Goal: Information Seeking & Learning: Stay updated

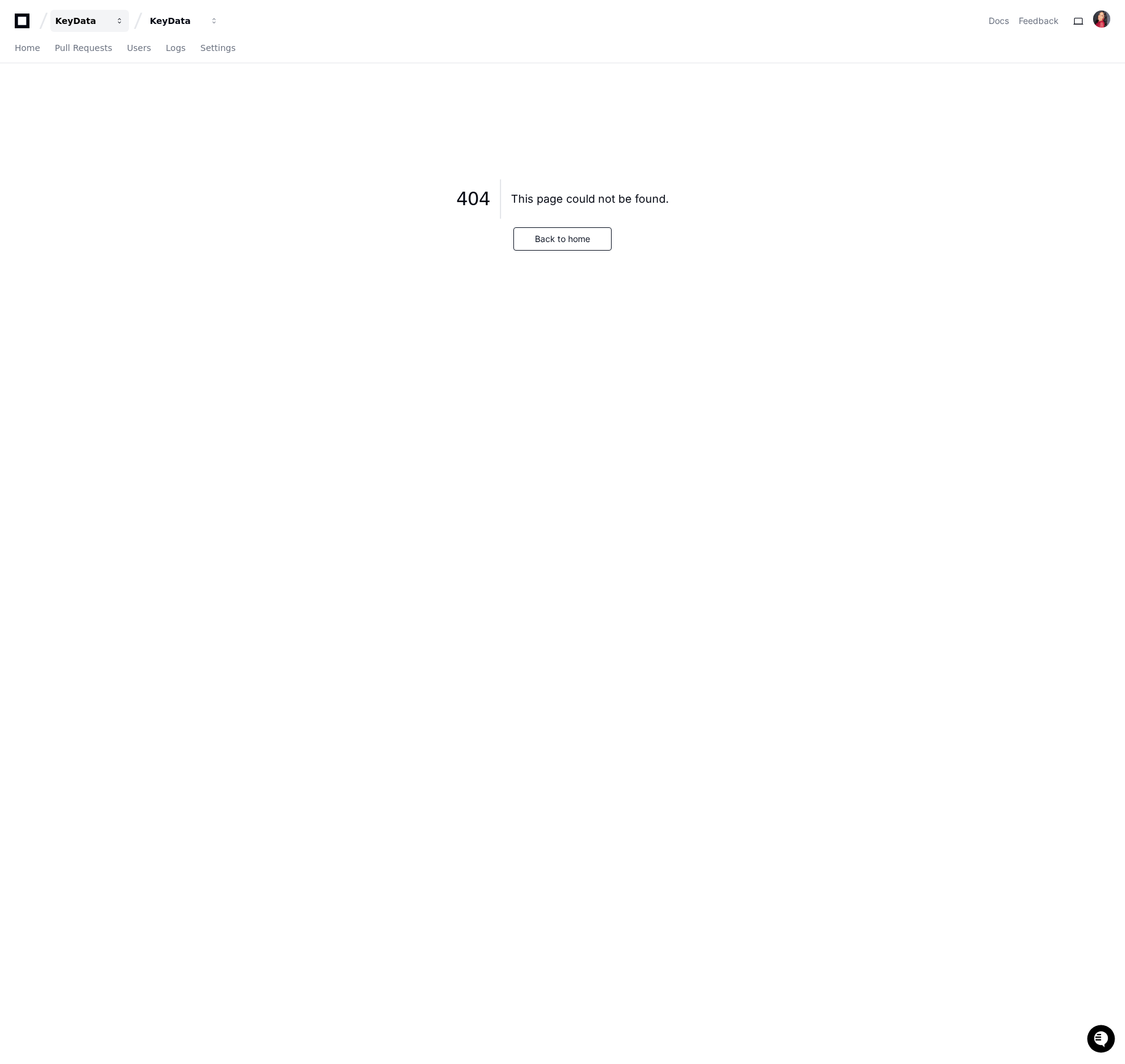
click at [79, 25] on div "KeyData" at bounding box center [82, 21] width 53 height 12
click at [24, 31] on div "KeyData Organizations Manage Organizations K KeyData KeyData" at bounding box center [119, 21] width 209 height 22
click at [24, 17] on icon at bounding box center [22, 21] width 25 height 15
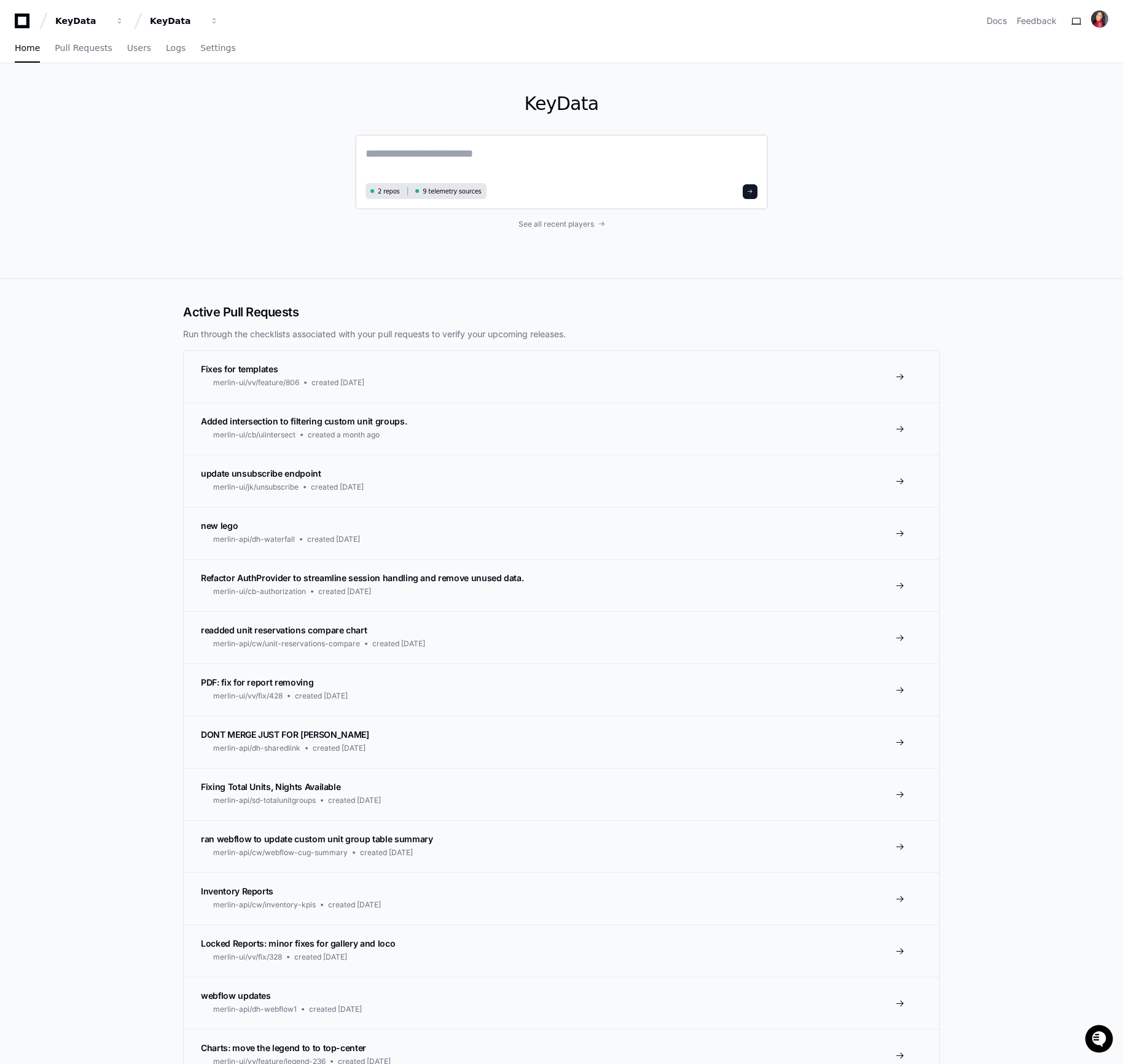
click at [381, 153] on textarea at bounding box center [561, 162] width 392 height 34
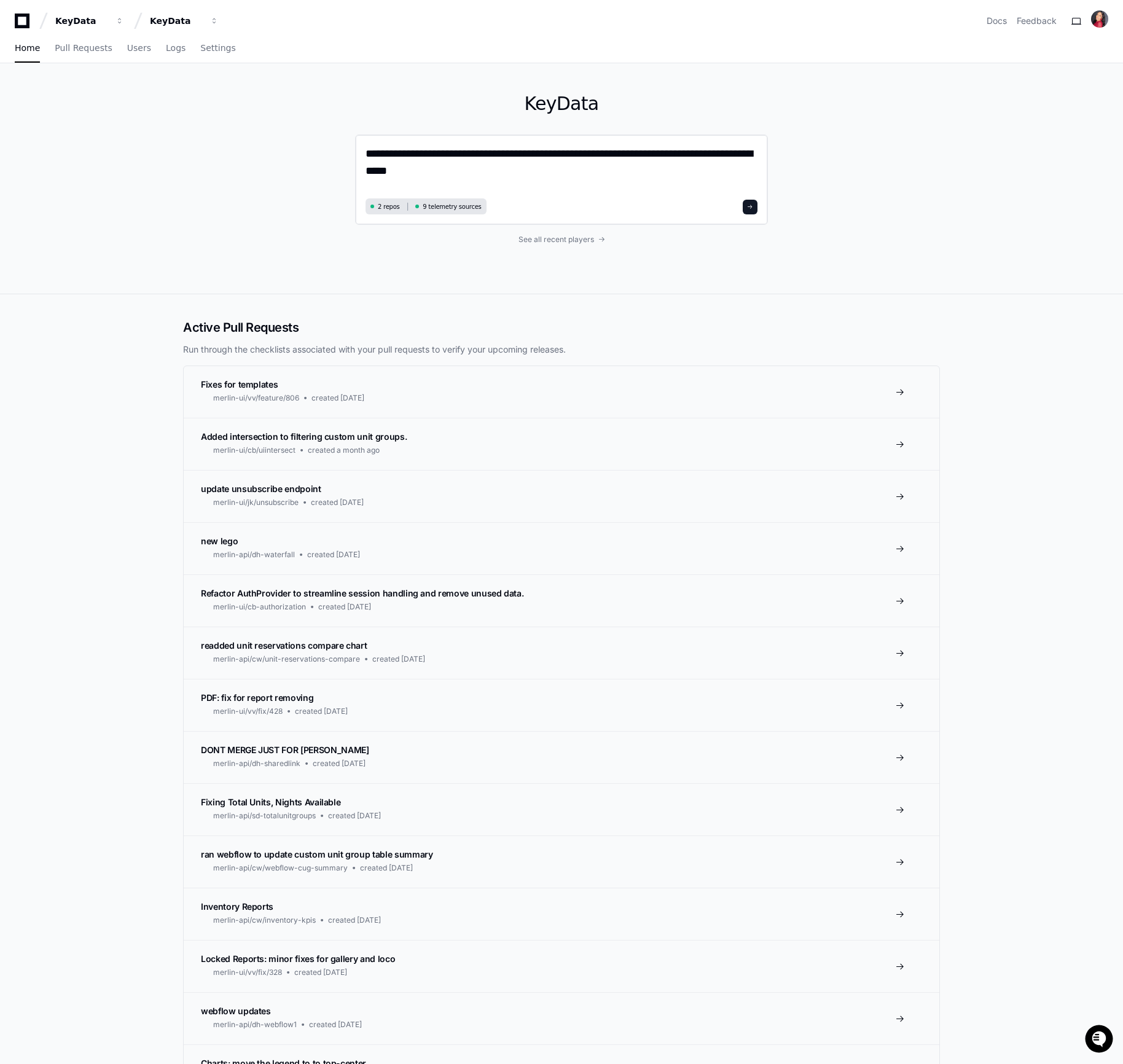
type textarea "**********"
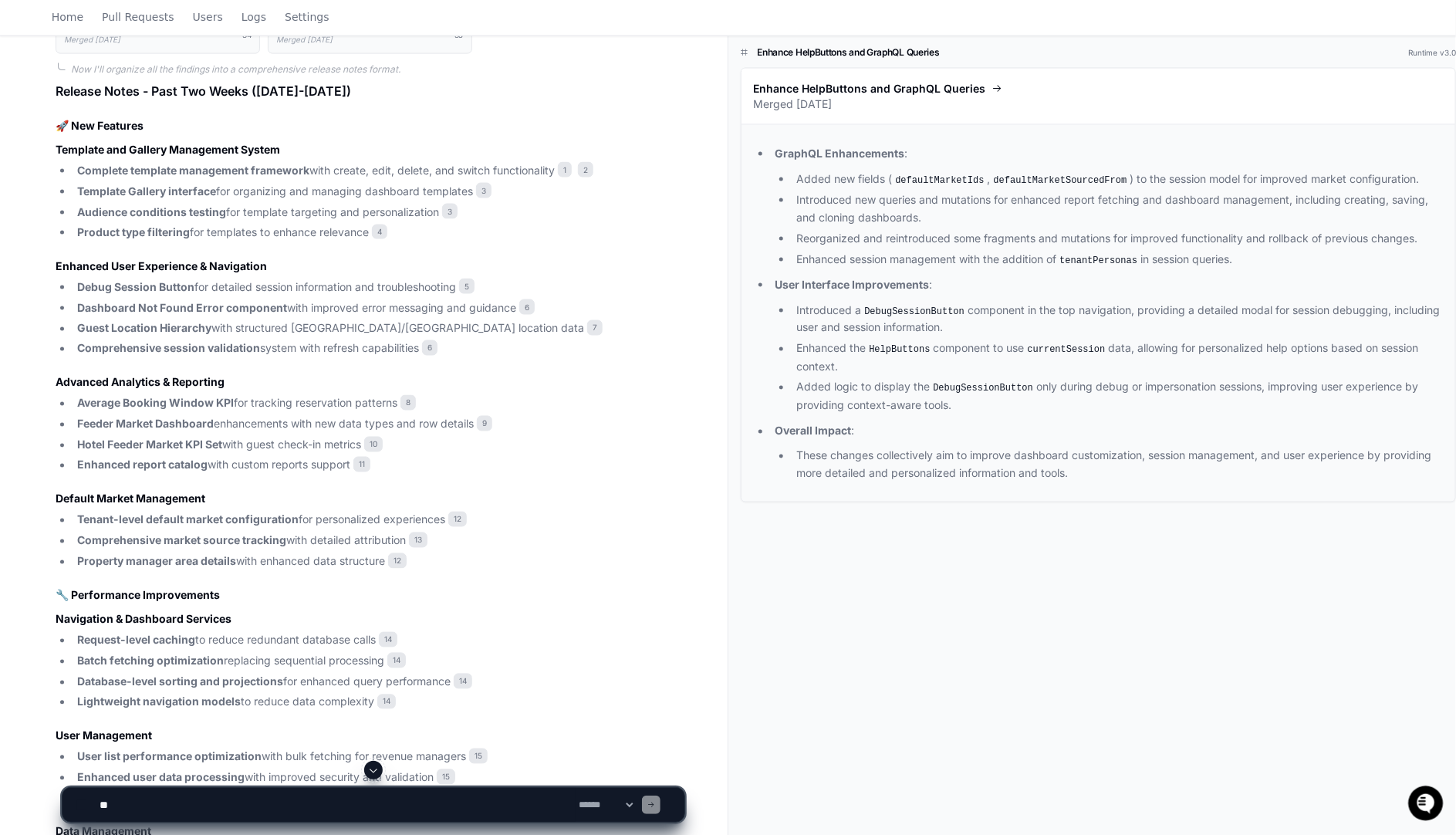
scroll to position [1143, 0]
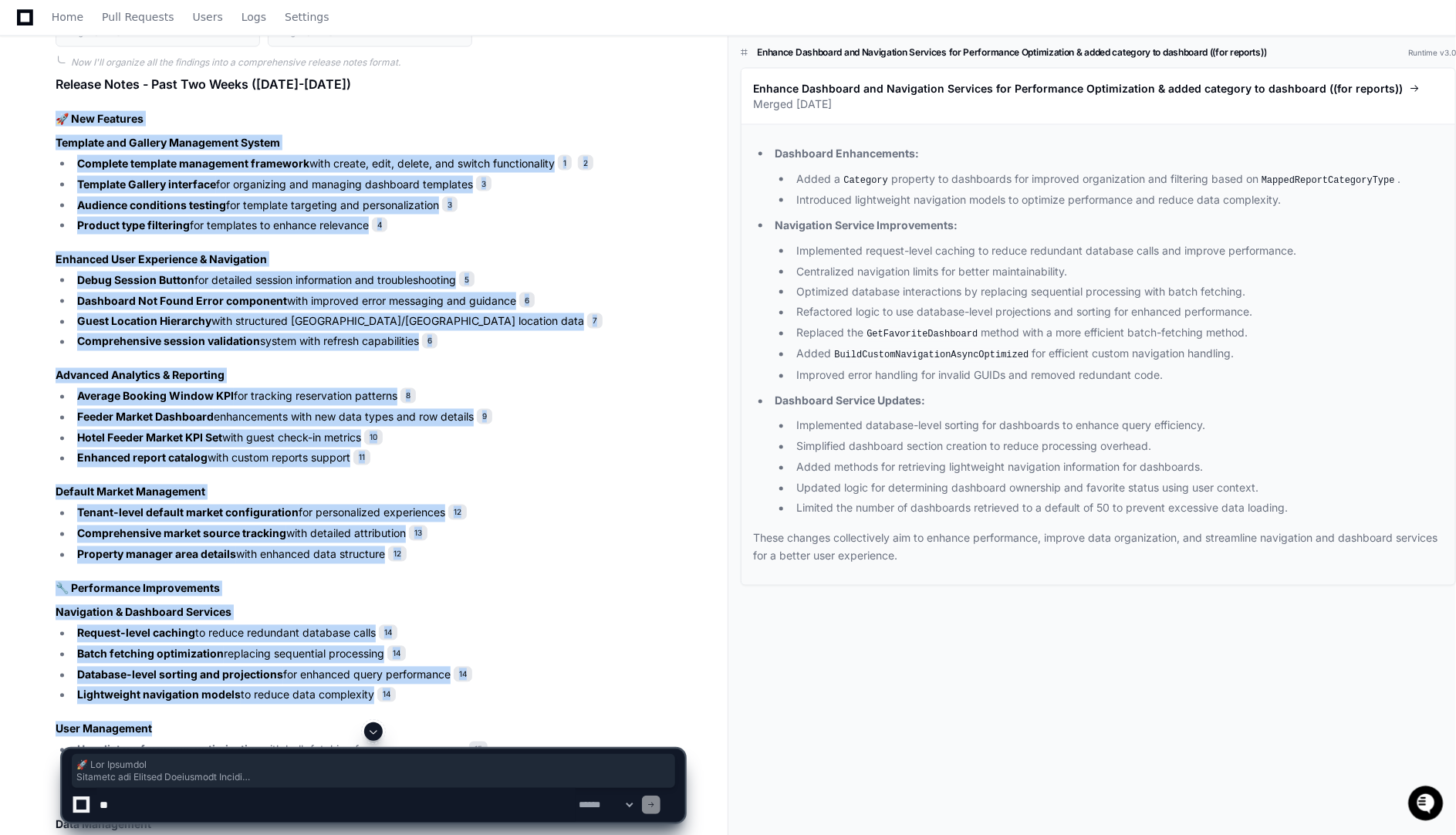
drag, startPoint x: 58, startPoint y: 115, endPoint x: 470, endPoint y: 722, distance: 733.6
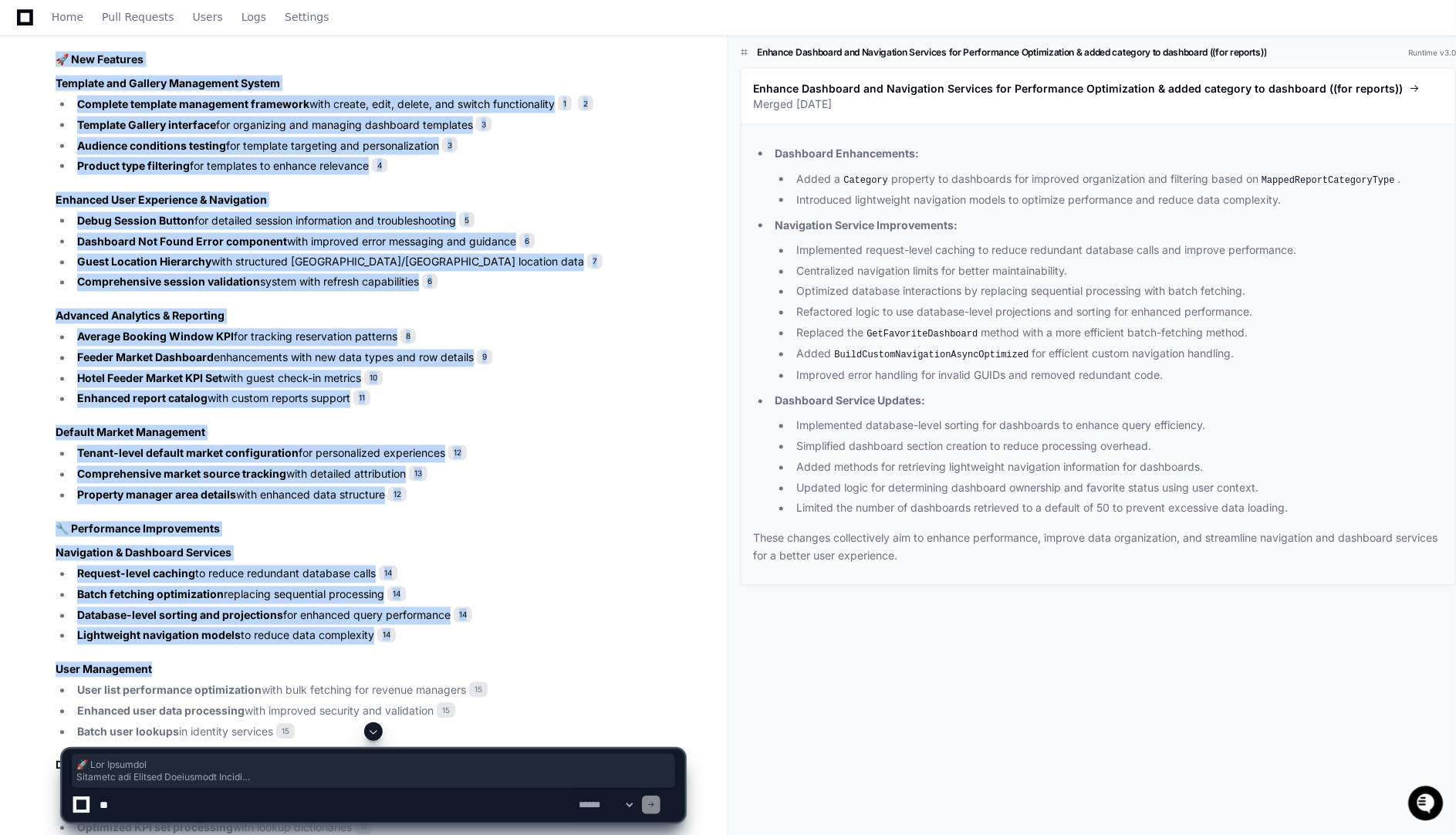
scroll to position [1209, 0]
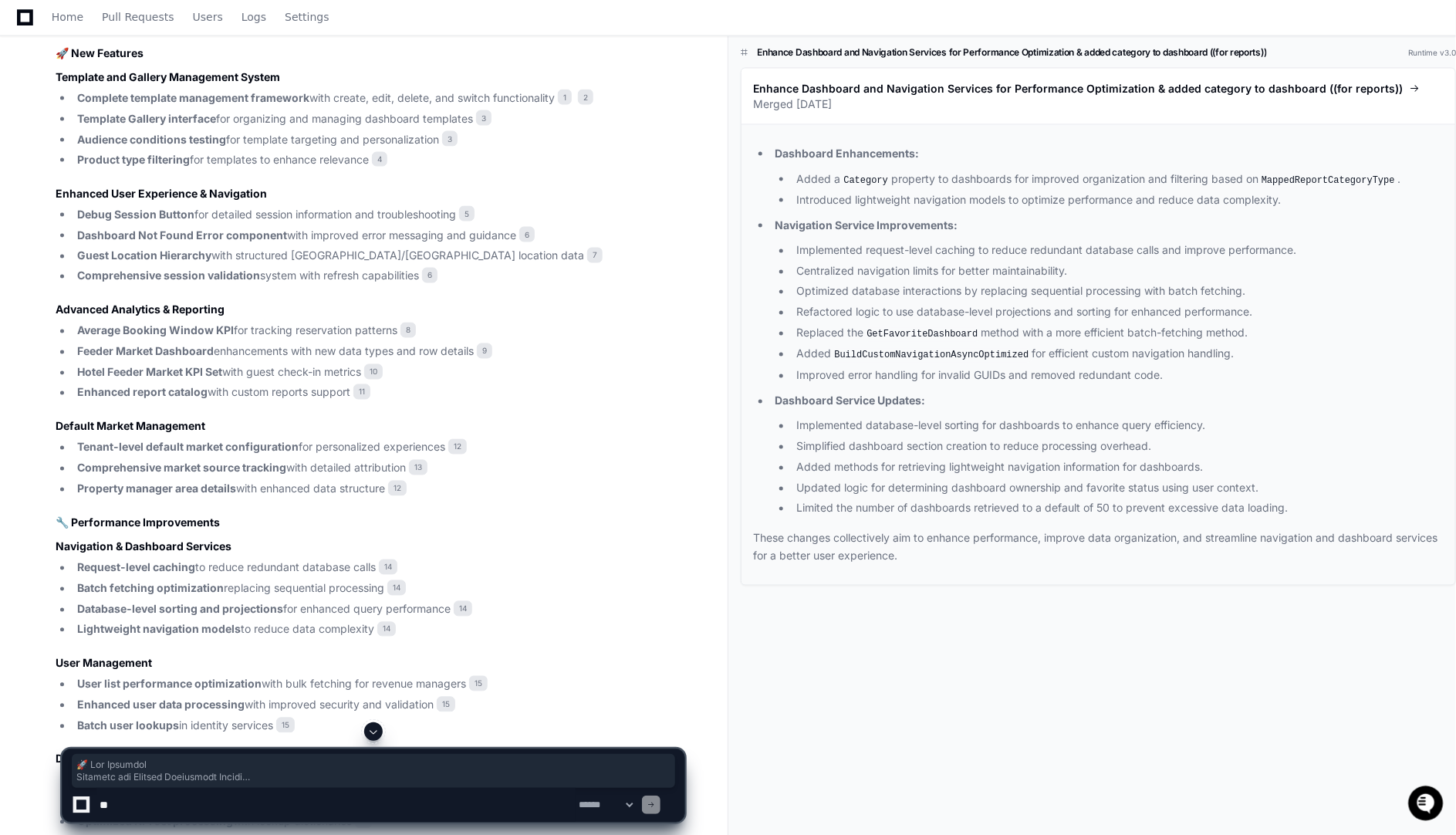
click at [72, 89] on li "Complete template management framework with create, edit, delete, and switch fu…" at bounding box center [378, 98] width 612 height 18
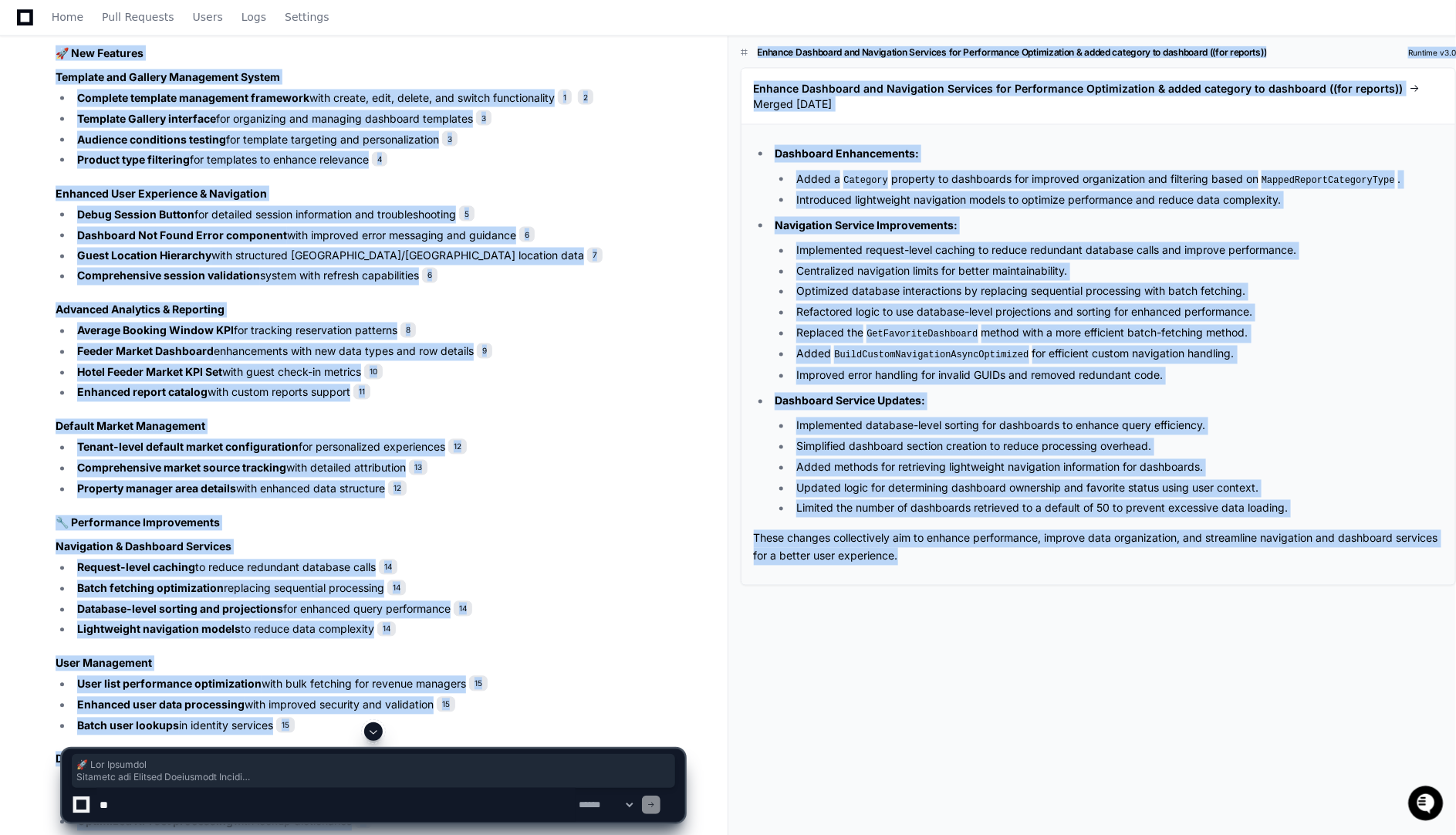
drag, startPoint x: 55, startPoint y: 45, endPoint x: 332, endPoint y: 726, distance: 735.2
click at [332, 726] on app-player-page "Release Notes Summary Created by @ [PERSON_NAME].[PERSON_NAME] now Share [PERSO…" at bounding box center [728, 807] width 1456 height 3872
copy app-player-page "🚀 Lor Ipsumdol Sitametc adi Elitsed Doeiusmodt Incidi Utlabore etdolore magnaal…"
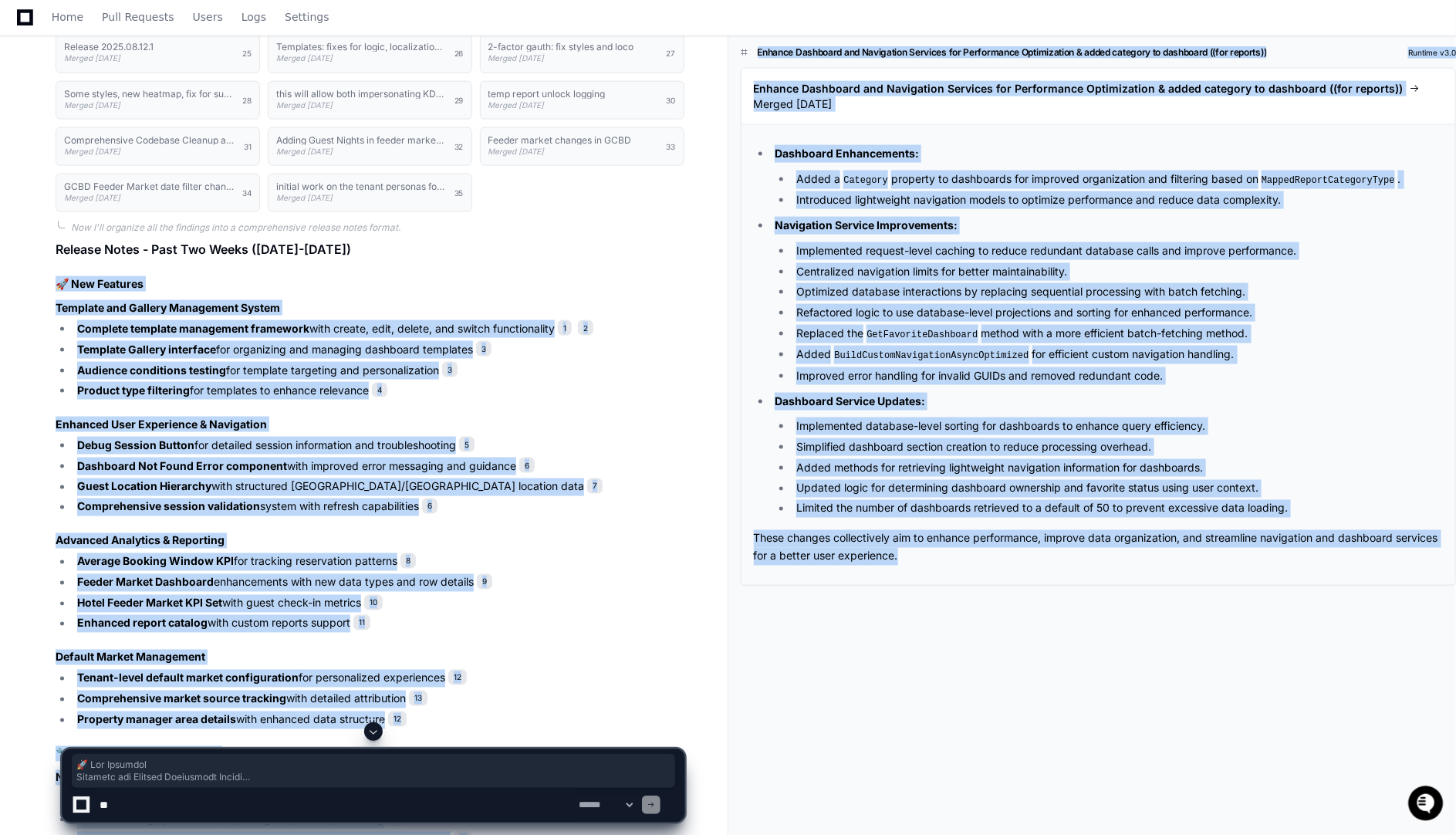
scroll to position [742, 0]
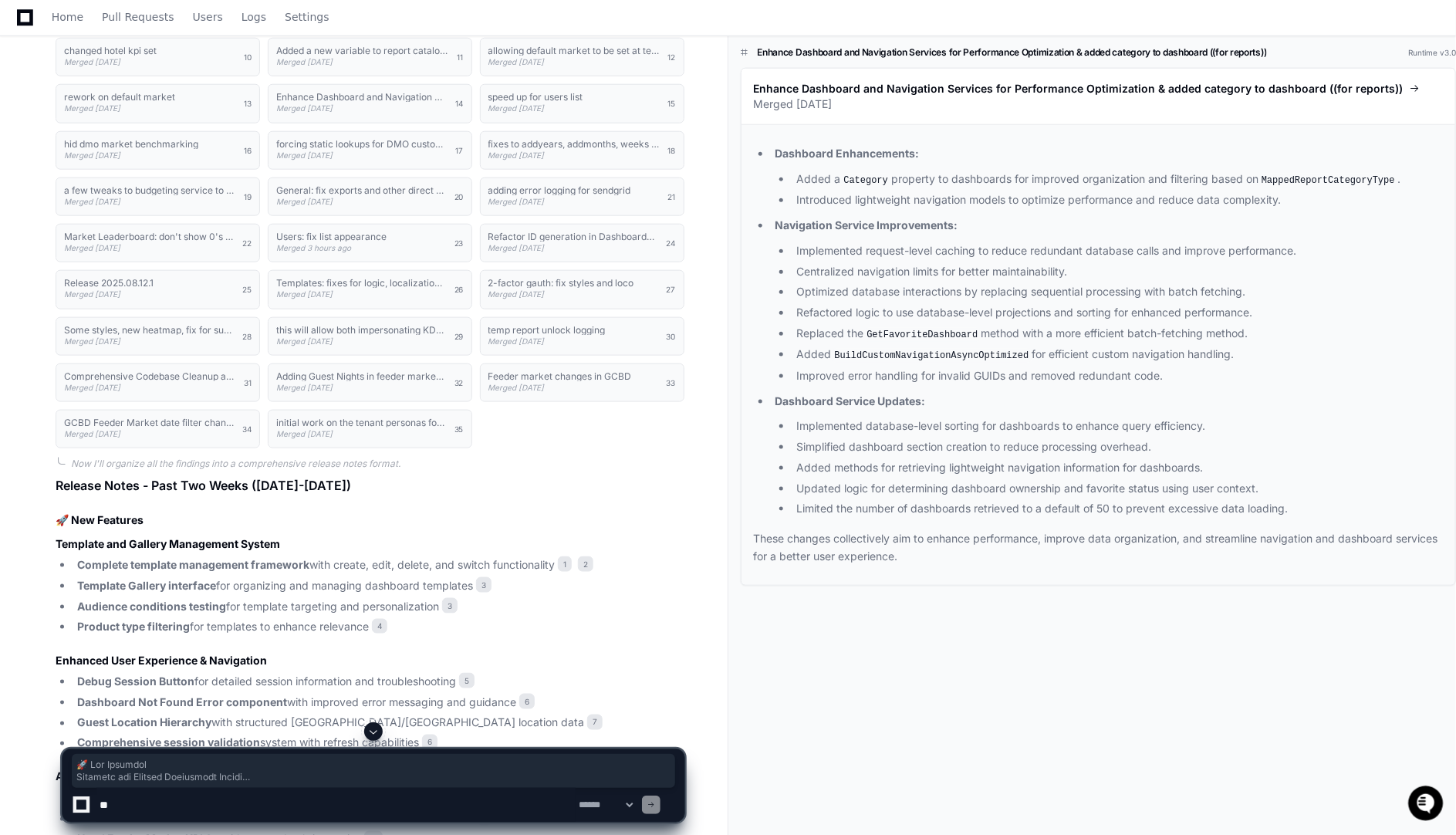
click at [593, 580] on li "Template Gallery interface for organizing and managing dashboard templates 3" at bounding box center [378, 586] width 612 height 18
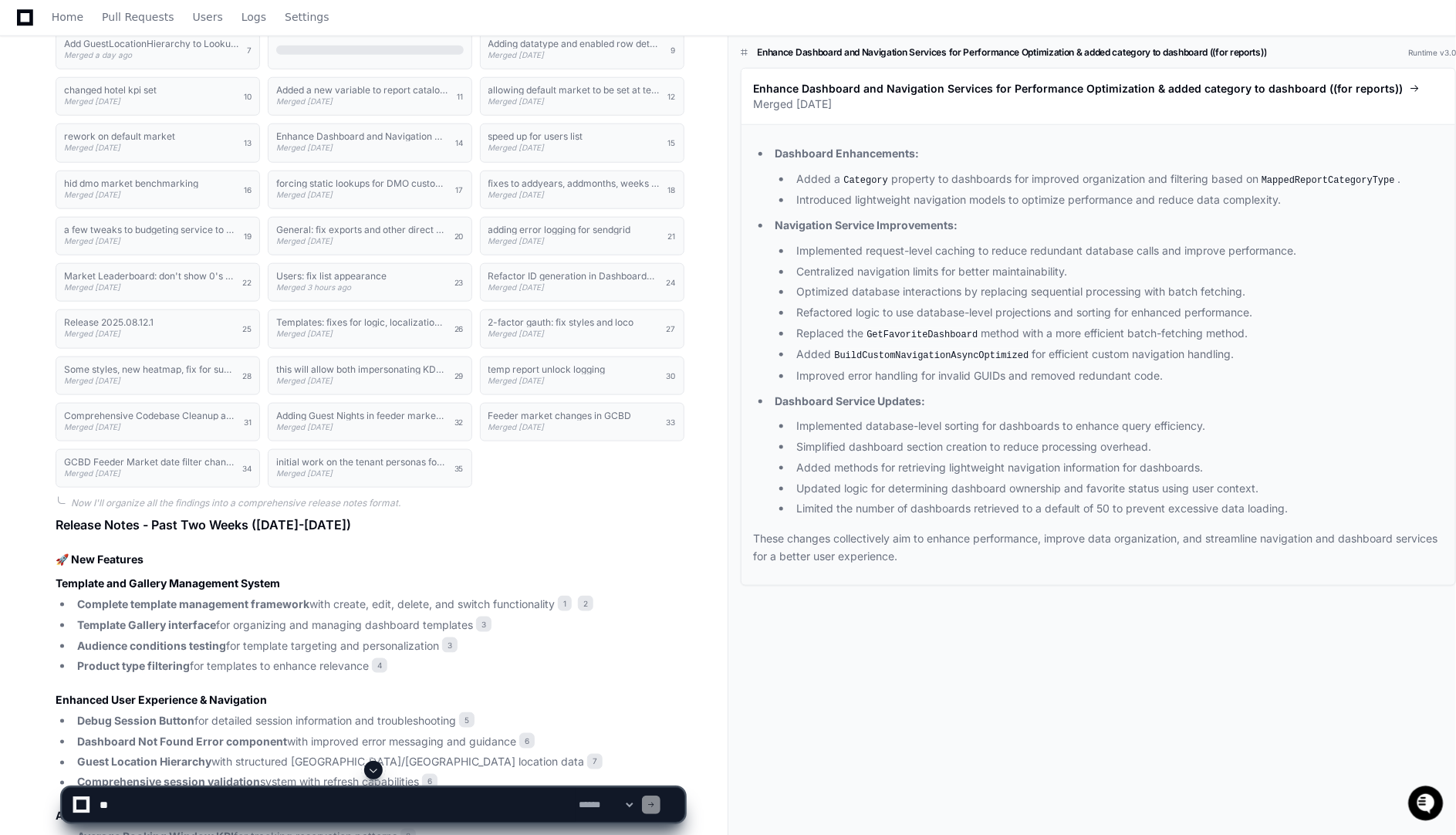
scroll to position [699, 0]
click at [565, 599] on span "1" at bounding box center [564, 606] width 14 height 15
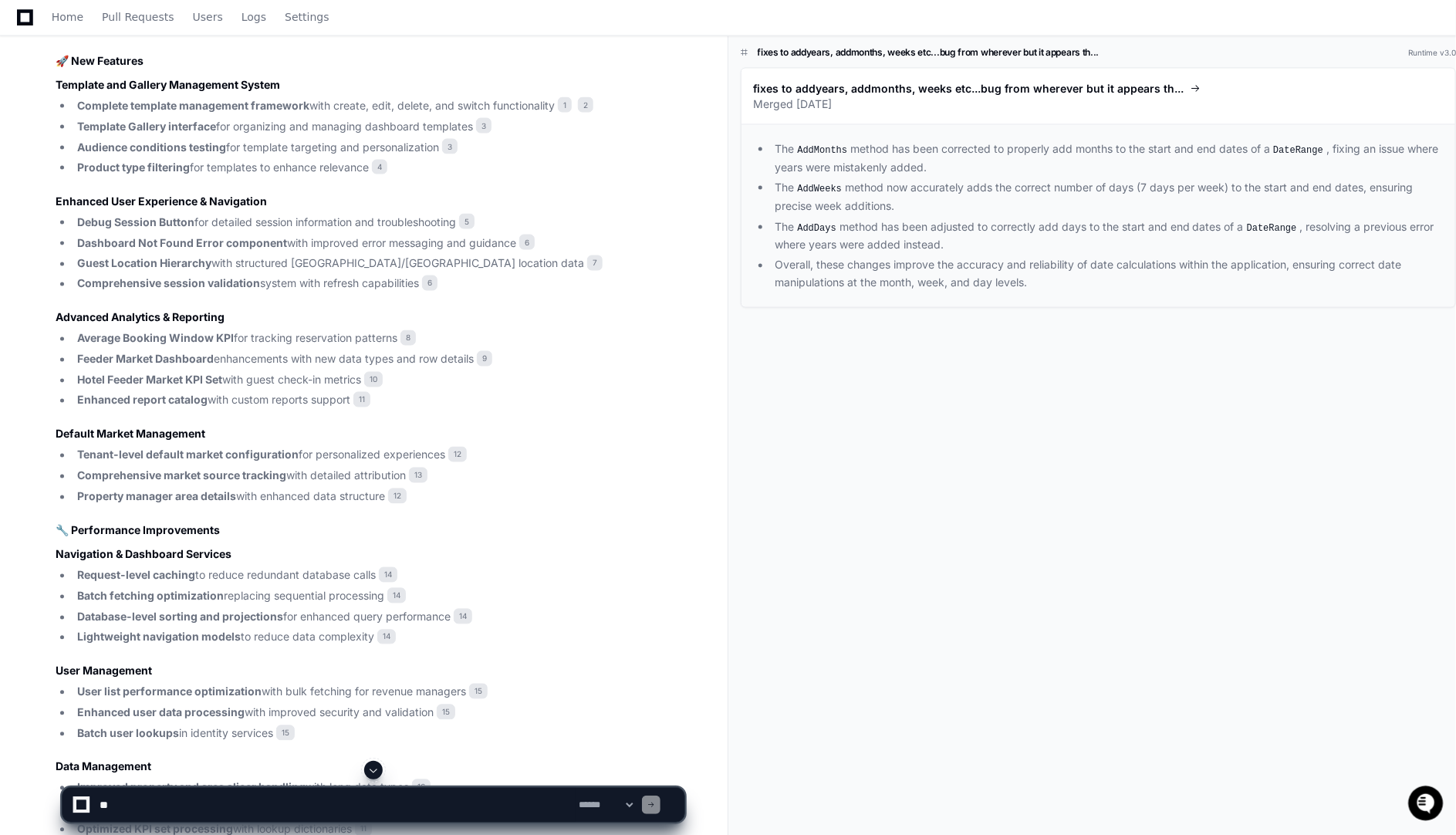
scroll to position [1201, 0]
click at [580, 546] on h3 "Navigation & Dashboard Services" at bounding box center [370, 554] width 629 height 15
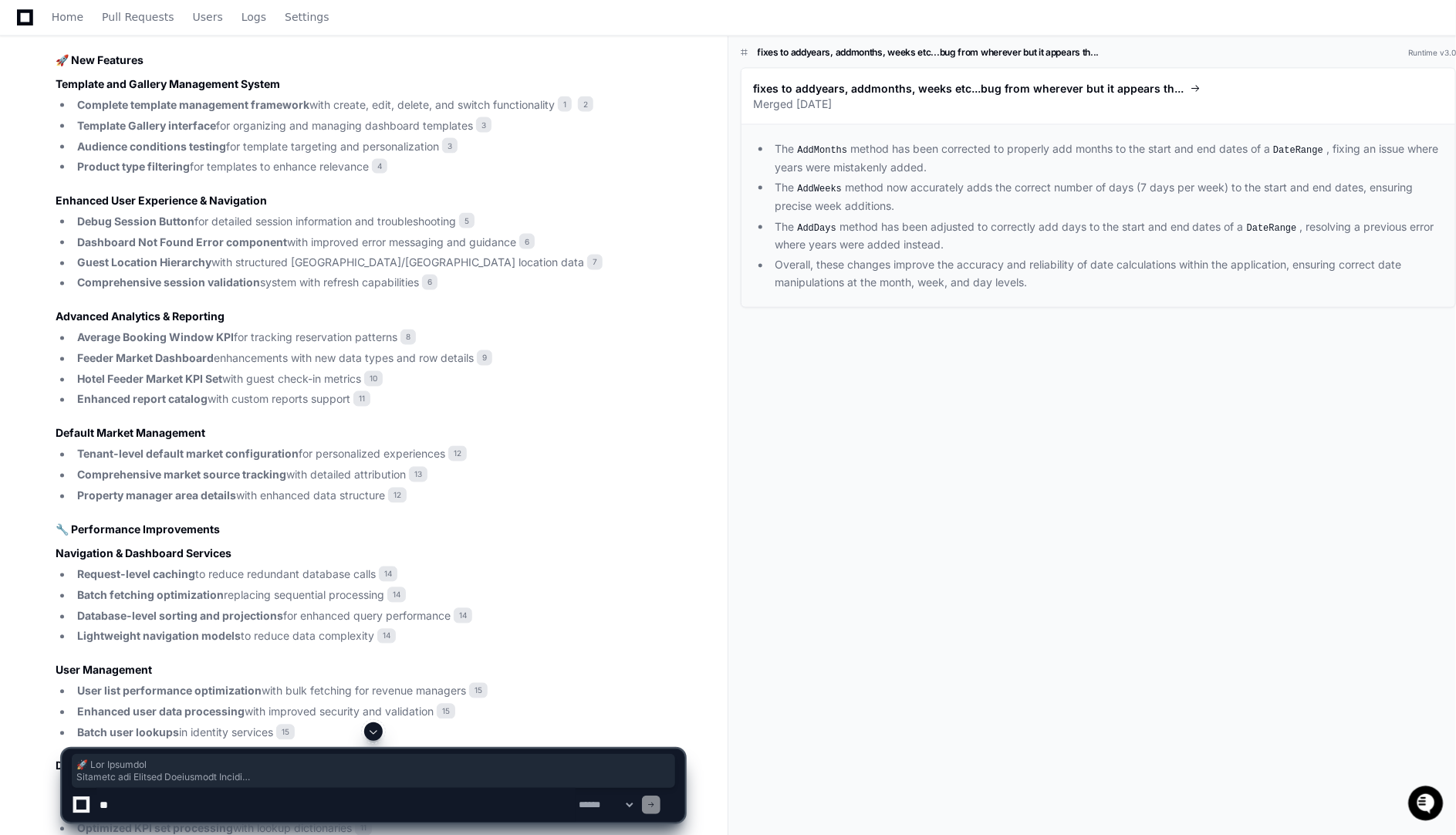
drag, startPoint x: 54, startPoint y: 51, endPoint x: 279, endPoint y: 718, distance: 703.9
click at [279, 718] on div "Updating progress changed dmo booking source report to data portal kpis Merged …" at bounding box center [354, 722] width 660 height 2622
copy article "🚀 Lor Ipsumdol Sitametc adi Elitsed Doeiusmodt Incidi Utlabore etdolore magnaal…"
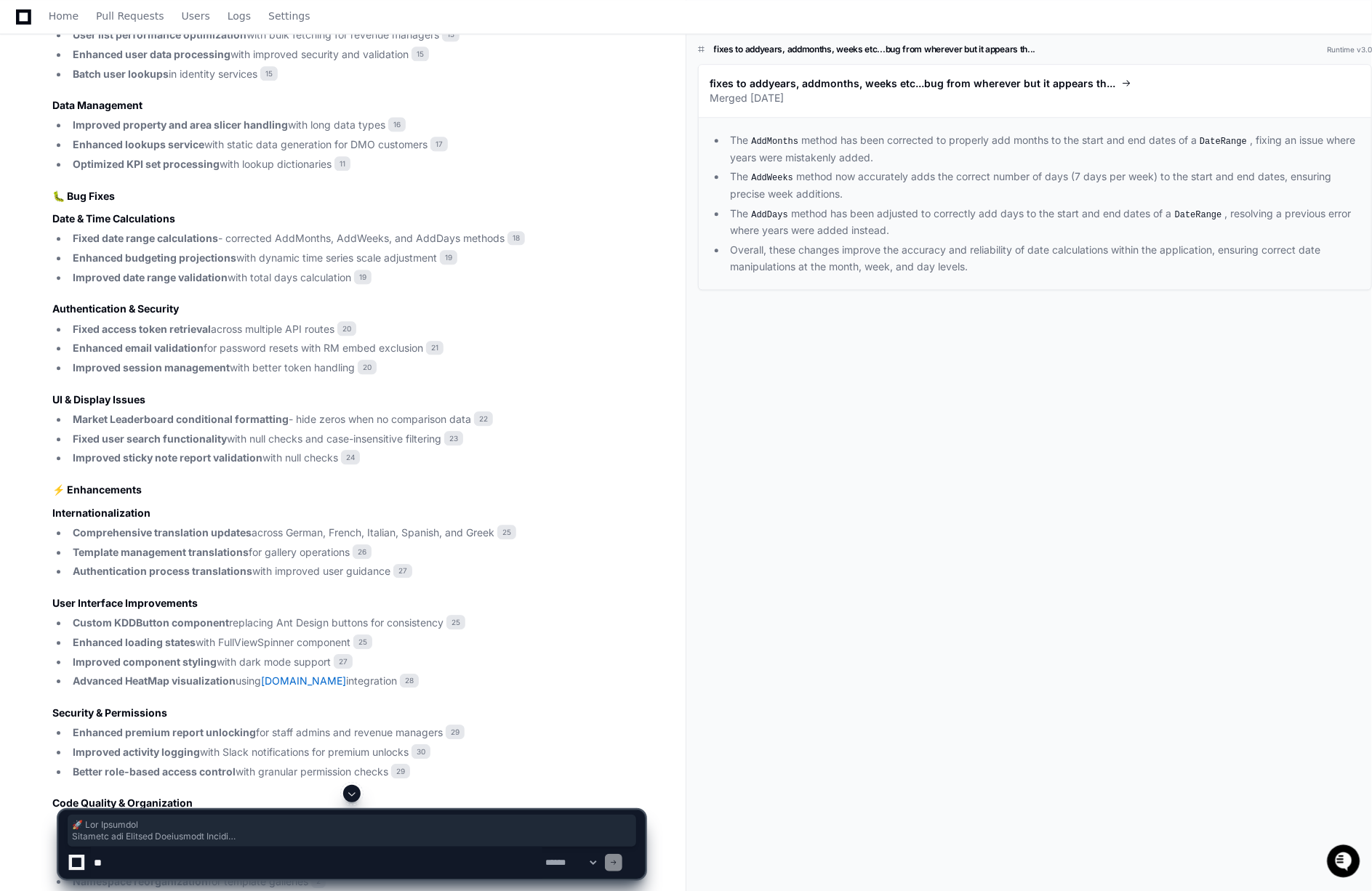
scroll to position [1793, 0]
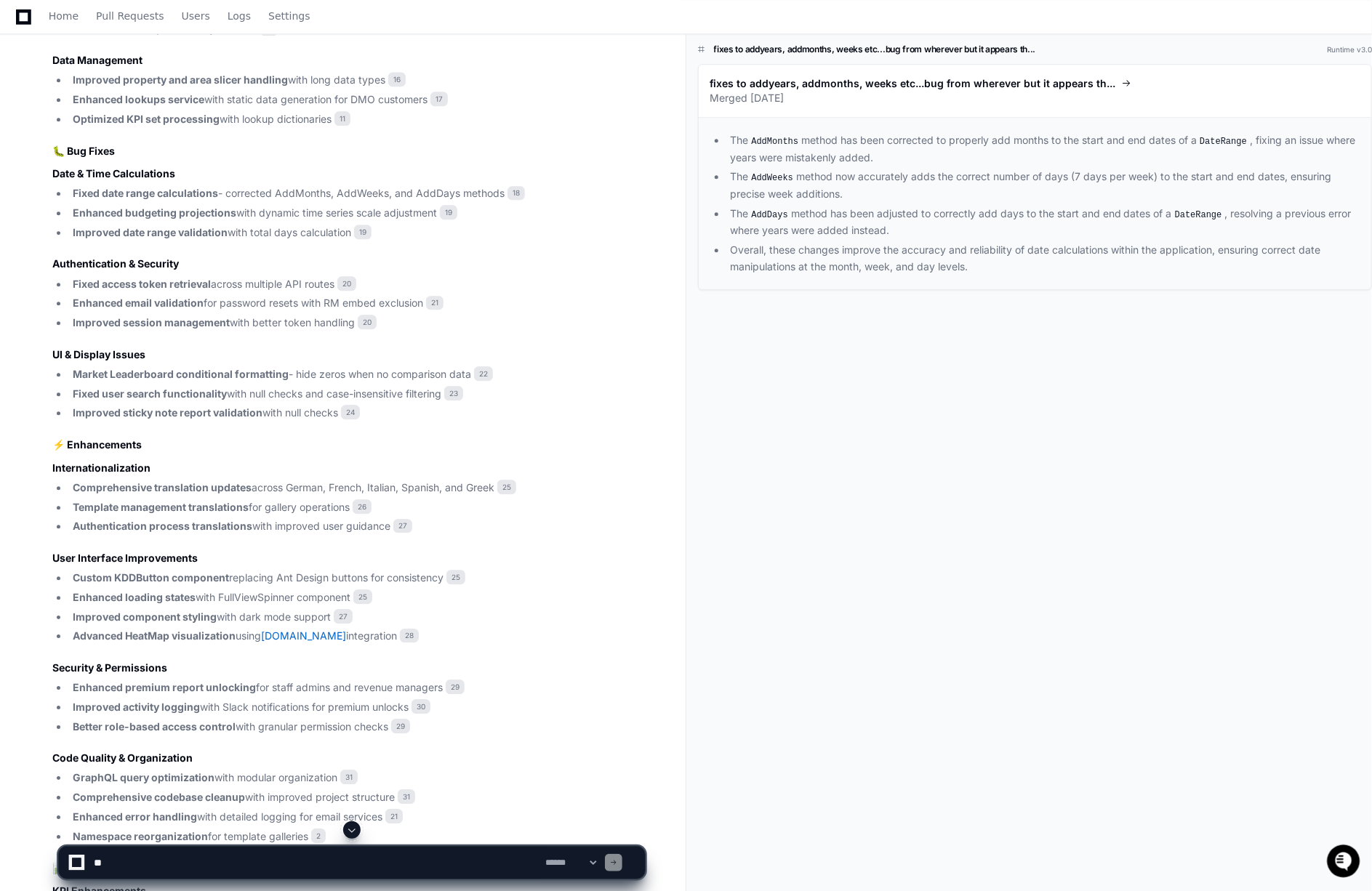
click at [63, 61] on article "Release Notes - Past Two Weeks ([DATE]-[DATE]) 🚀 New Features Template and Gall…" at bounding box center [349, 303] width 593 height 1898
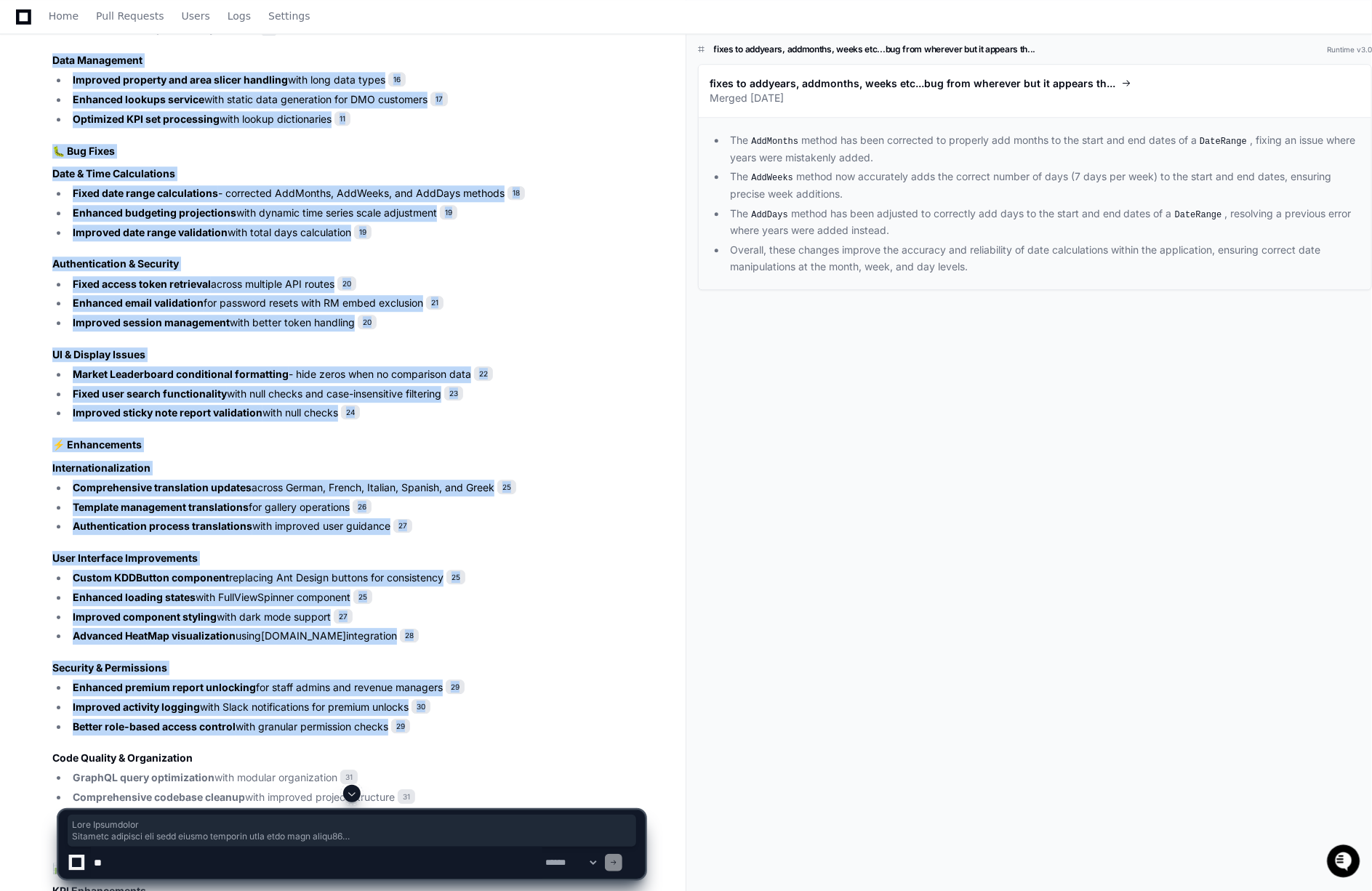
drag, startPoint x: 53, startPoint y: 51, endPoint x: 406, endPoint y: 731, distance: 766.2
click at [406, 731] on article "Release Notes - Past Two Weeks ([DATE]-[DATE]) 🚀 New Features Template and Gall…" at bounding box center [349, 303] width 593 height 1898
copy article "Lore Ipsumdolor Sitametc adipisci eli sedd eiusmo temporin utla etdo magn aliqu…"
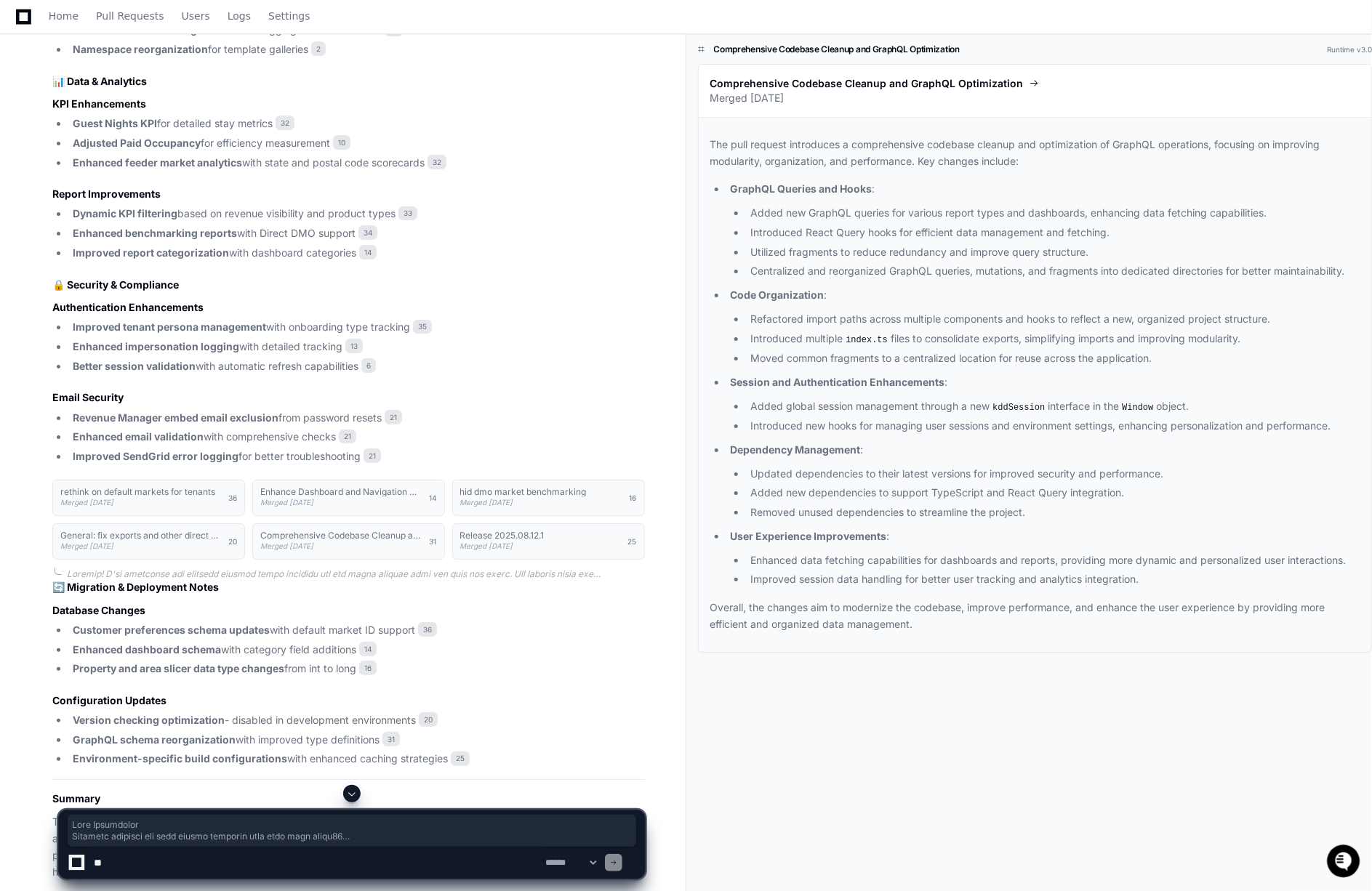
scroll to position [2582, 0]
drag, startPoint x: 51, startPoint y: 66, endPoint x: 361, endPoint y: 454, distance: 496.6
copy article "📊 Data & Analytics KPI Enhancements Guest Nights KPI for detailed stay metrics …"
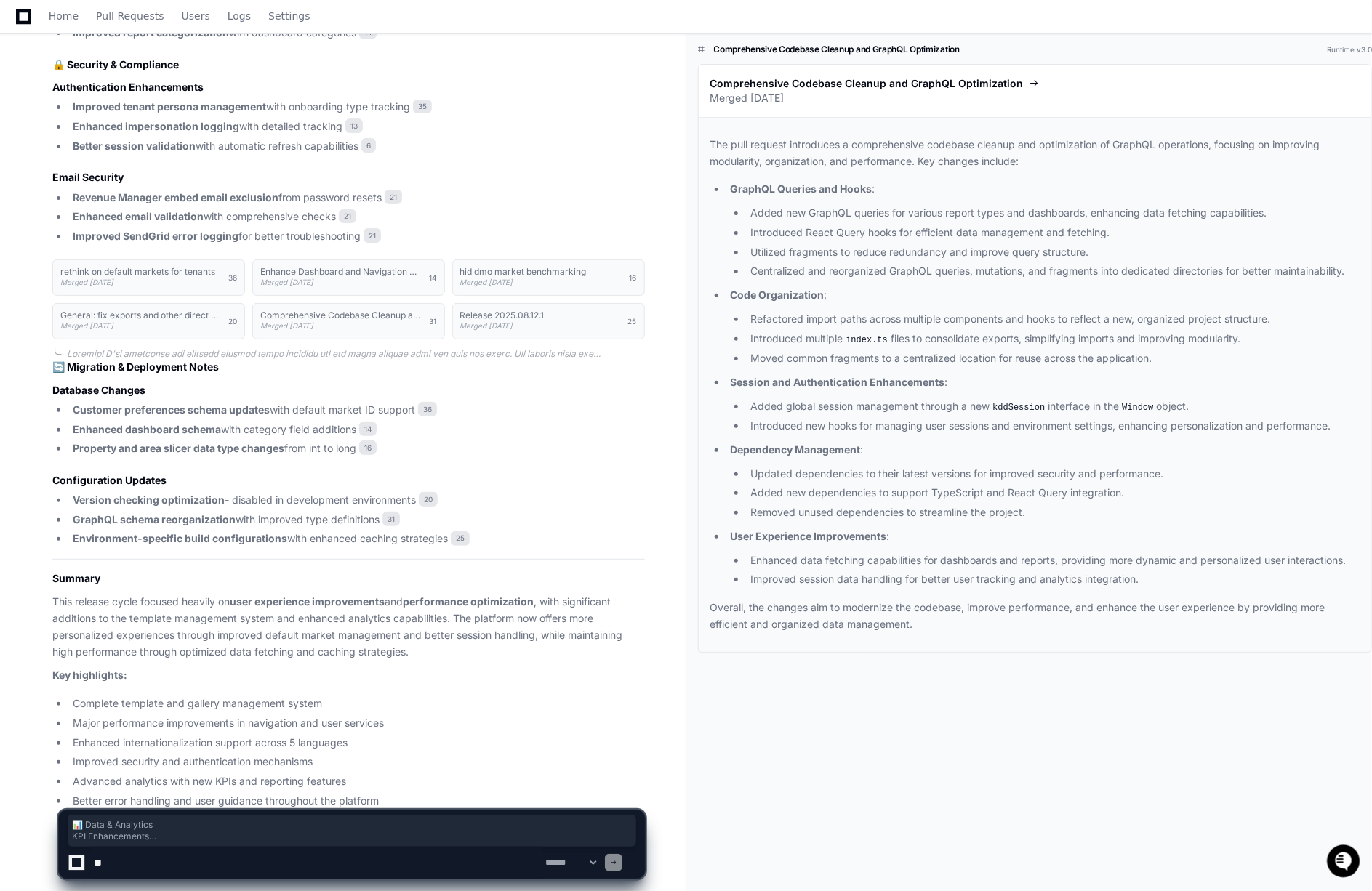
scroll to position [2820, 0]
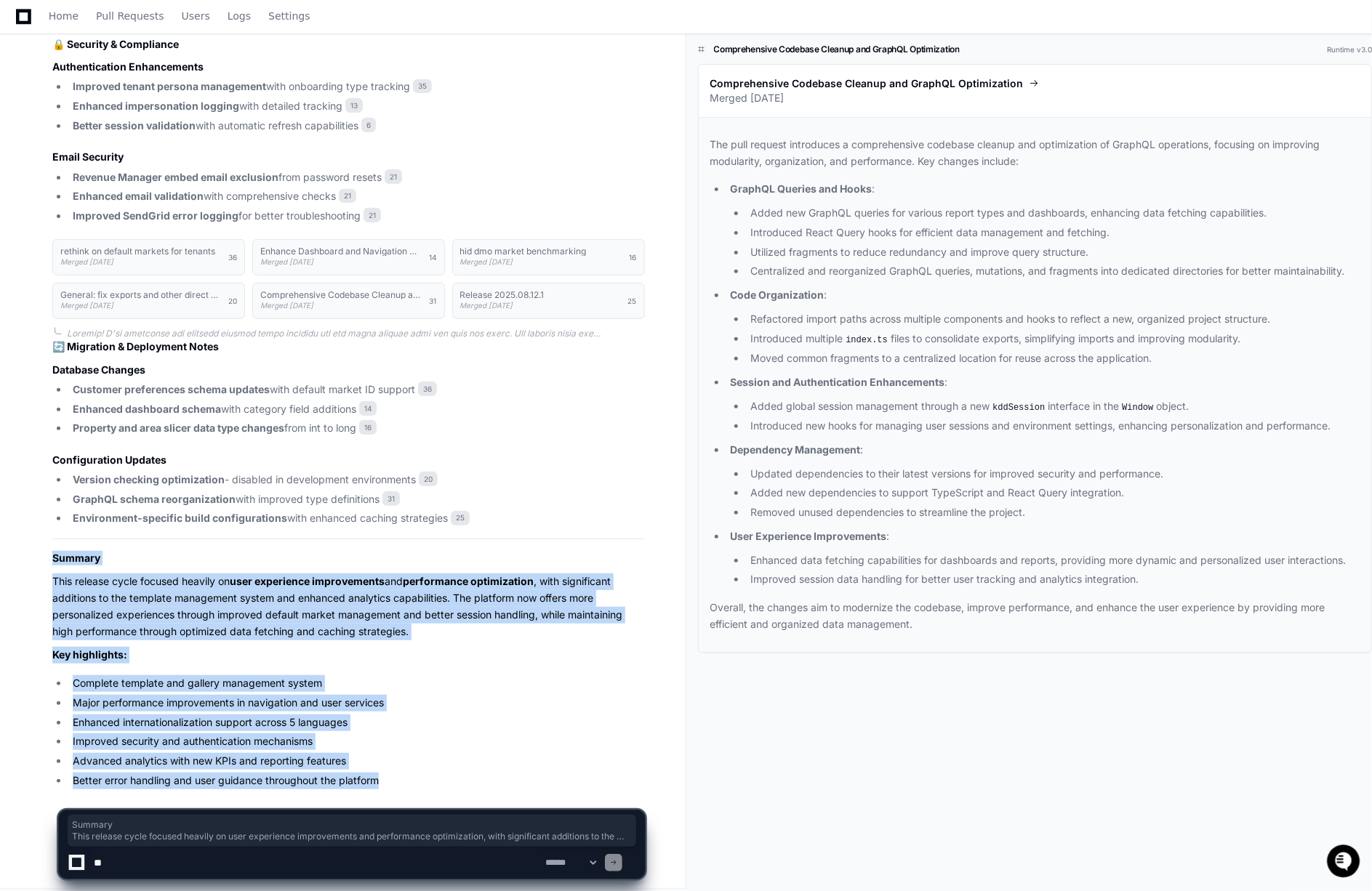
drag, startPoint x: 54, startPoint y: 551, endPoint x: 434, endPoint y: 771, distance: 439.1
click at [434, 771] on article "🔄 Migration & Deployment Notes Database Changes Customer preferences schema upd…" at bounding box center [349, 564] width 593 height 449
copy article "Summary This release cycle focused heavily on user experience improvements and …"
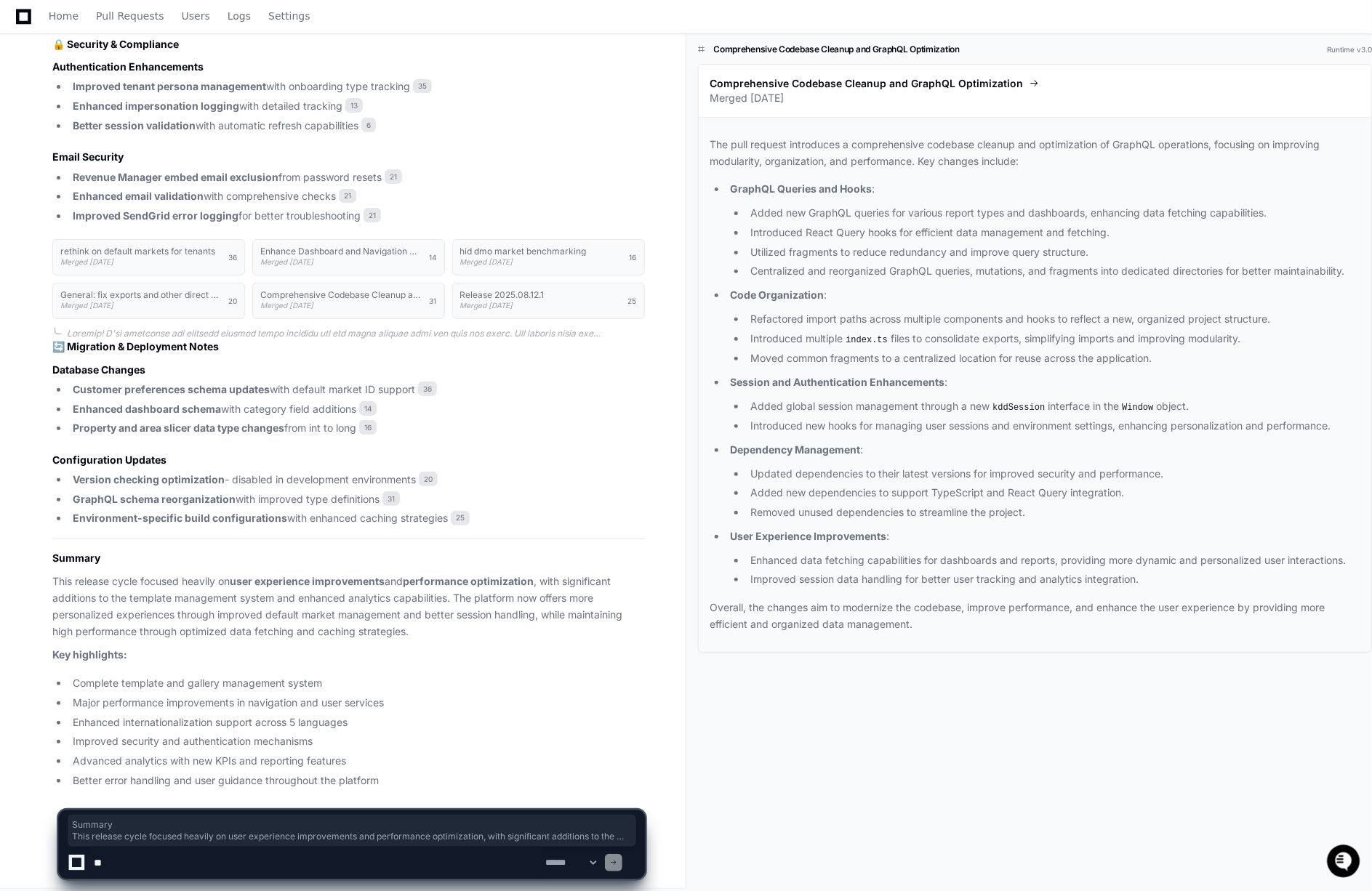
click at [193, 857] on textarea at bounding box center [316, 863] width 451 height 32
type textarea "**********"
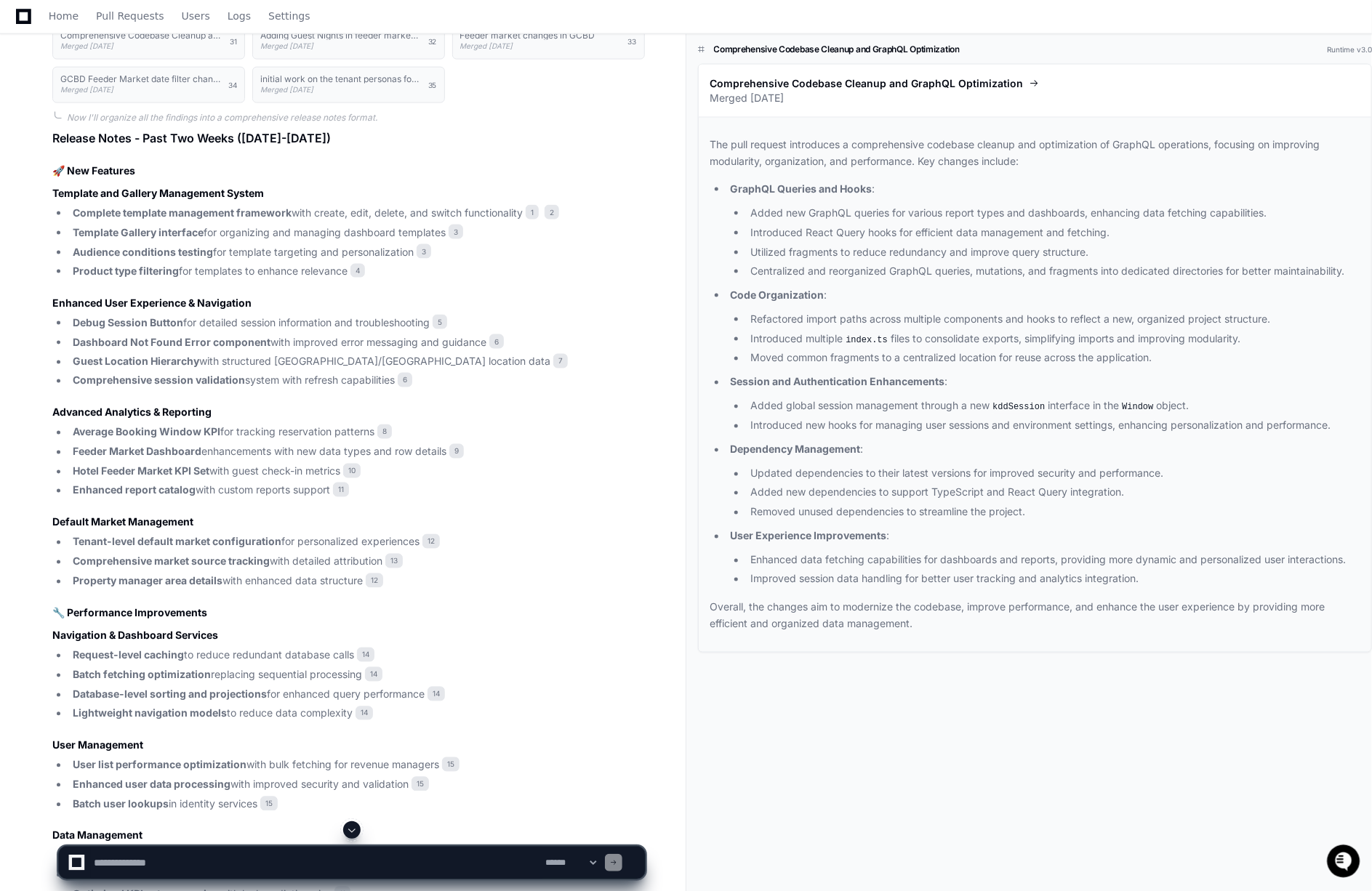
scroll to position [1015, 0]
click at [531, 207] on span "1" at bounding box center [532, 214] width 13 height 15
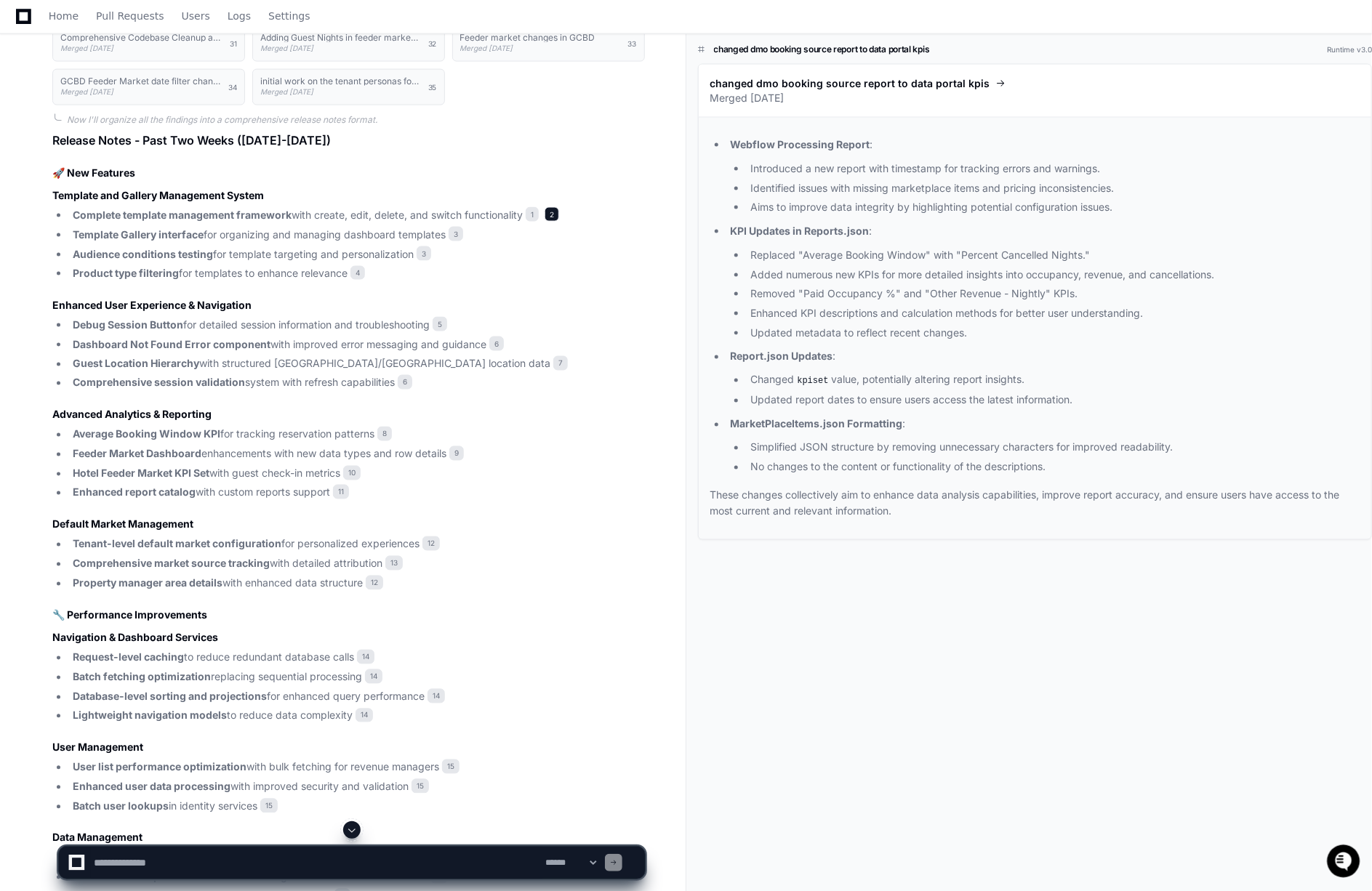
click at [551, 207] on span "2" at bounding box center [552, 214] width 15 height 15
